Goal: Task Accomplishment & Management: Complete application form

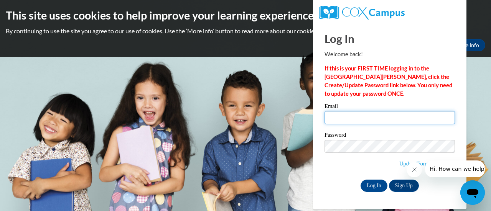
click at [369, 121] on input "Email" at bounding box center [389, 117] width 130 height 13
type input "e"
type input "[DOMAIN_NAME][EMAIL_ADDRESS][DOMAIN_NAME]"
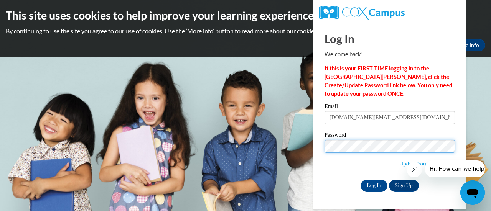
click at [360, 180] on input "Log In" at bounding box center [373, 186] width 27 height 12
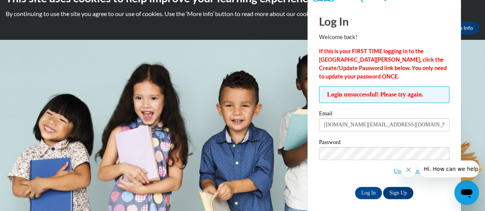
scroll to position [21, 0]
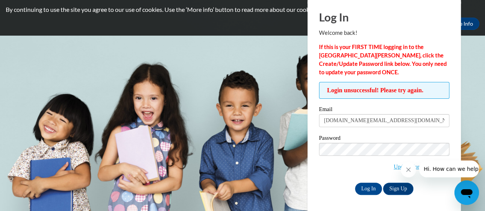
click at [472, 54] on body "This site uses cookies to help improve your learning experience. By continuing …" at bounding box center [242, 84] width 485 height 211
click at [394, 167] on link "Update/Forgot Password" at bounding box center [422, 167] width 56 height 6
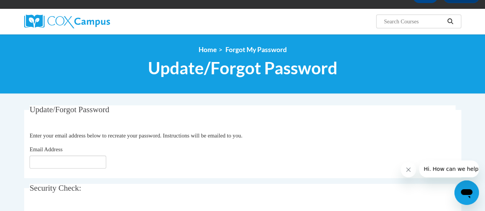
scroll to position [54, 0]
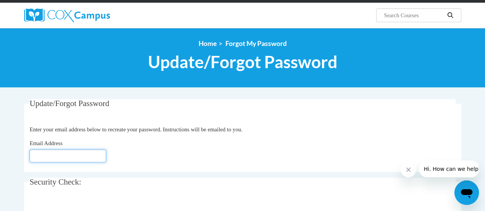
click at [80, 157] on input "Email Address" at bounding box center [68, 155] width 77 height 13
type input "Kelynn.house@clevelandmetroschools.org"
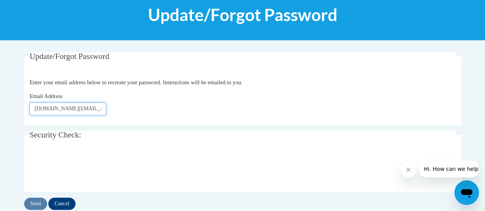
scroll to position [118, 0]
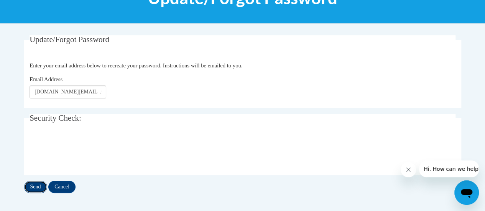
click at [35, 188] on input "Send" at bounding box center [35, 187] width 23 height 12
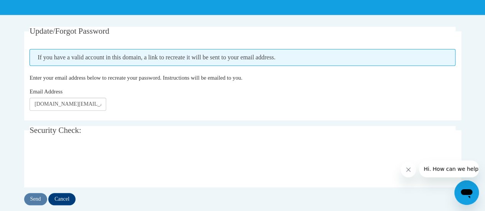
scroll to position [127, 0]
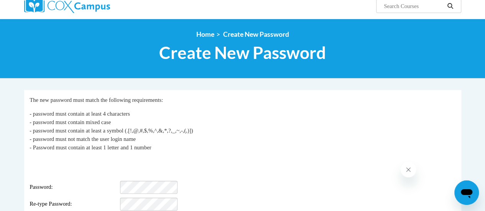
scroll to position [101, 0]
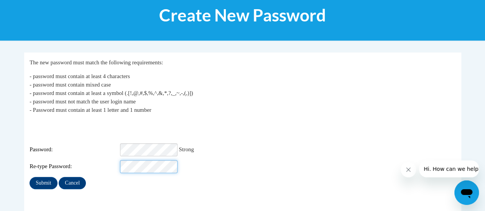
click at [30, 177] on input "Submit" at bounding box center [44, 183] width 28 height 12
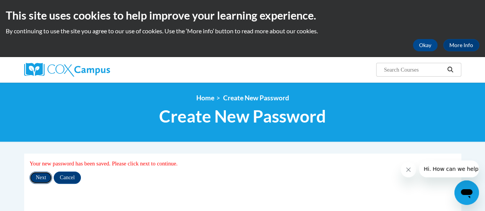
click at [45, 177] on input "Next" at bounding box center [41, 178] width 23 height 12
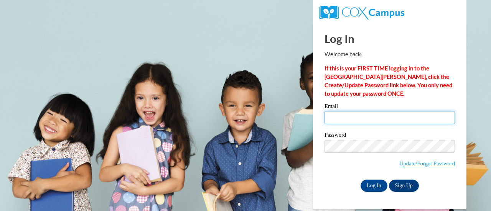
click at [360, 116] on input "Email" at bounding box center [389, 117] width 130 height 13
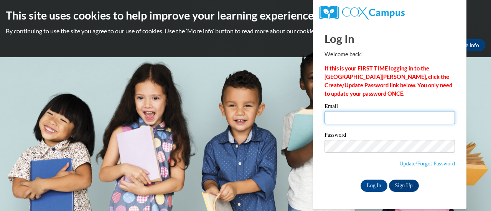
type input "[DOMAIN_NAME][EMAIL_ADDRESS][DOMAIN_NAME]"
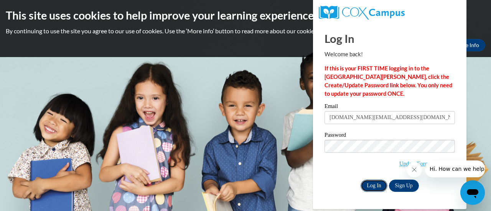
click at [377, 190] on input "Log In" at bounding box center [373, 186] width 27 height 12
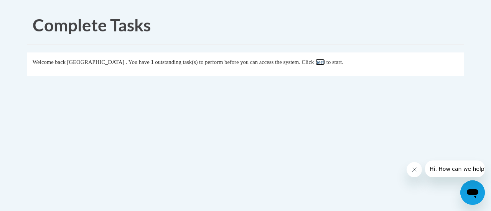
click at [323, 64] on link "here" at bounding box center [320, 62] width 10 height 6
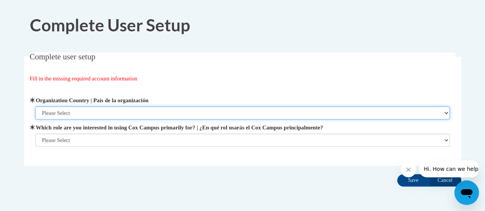
click at [110, 116] on select "Please Select United States | Estados Unidos Outside of the United States | Fue…" at bounding box center [242, 113] width 414 height 13
select select "ad49bcad-a171-4b2e-b99c-48b446064914"
click at [35, 107] on select "Please Select United States | Estados Unidos Outside of the United States | Fue…" at bounding box center [242, 113] width 414 height 13
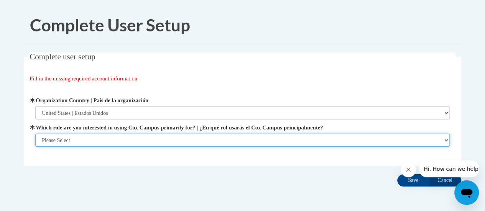
click at [107, 145] on select "Please Select College/University | Colegio/Universidad Community/Nonprofit Part…" at bounding box center [242, 140] width 414 height 13
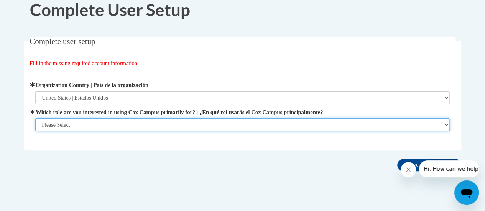
click at [83, 124] on select "Please Select College/University | Colegio/Universidad Community/Nonprofit Part…" at bounding box center [242, 124] width 414 height 13
select select "fbf2d438-af2f-41f8-98f1-81c410e29de3"
click at [35, 131] on select "Please Select College/University | Colegio/Universidad Community/Nonprofit Part…" at bounding box center [242, 124] width 414 height 13
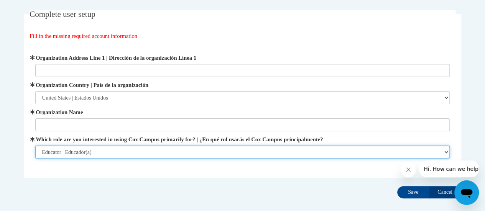
scroll to position [42, 0]
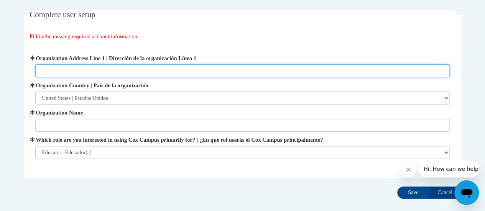
click at [110, 75] on input "Organization Address Line 1 | Dirección de la organización Línea 1" at bounding box center [242, 70] width 414 height 13
type input "18400 Schenely Ave., Cleveland, OH 44119"
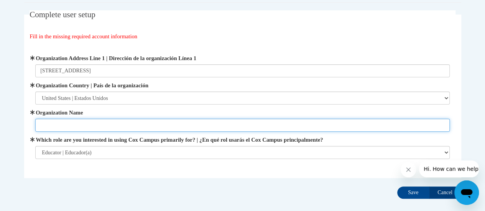
click at [78, 122] on input "Organization Name" at bounding box center [242, 125] width 414 height 13
type input "Oliver H Perry Elementarty"
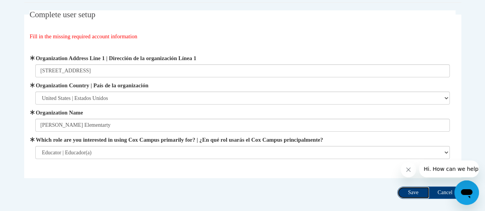
click at [405, 194] on input "Save" at bounding box center [413, 193] width 32 height 12
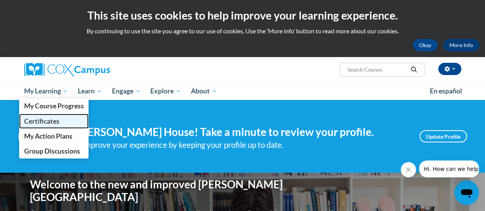
click at [49, 119] on span "Certificates" at bounding box center [41, 121] width 35 height 8
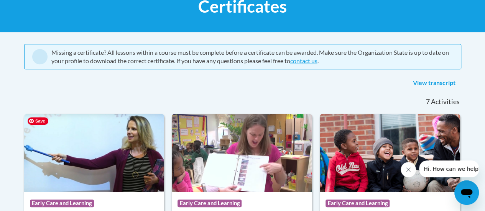
scroll to position [127, 0]
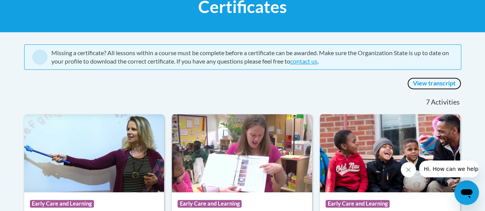
click at [424, 82] on link "View transcript" at bounding box center [434, 83] width 54 height 12
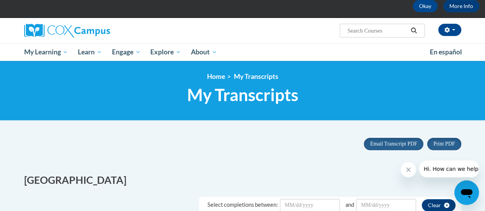
scroll to position [72, 0]
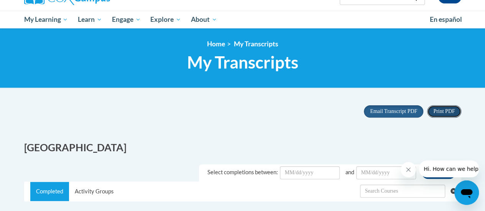
click at [448, 112] on span "Print PDF" at bounding box center [443, 111] width 21 height 6
